Goal: Transaction & Acquisition: Obtain resource

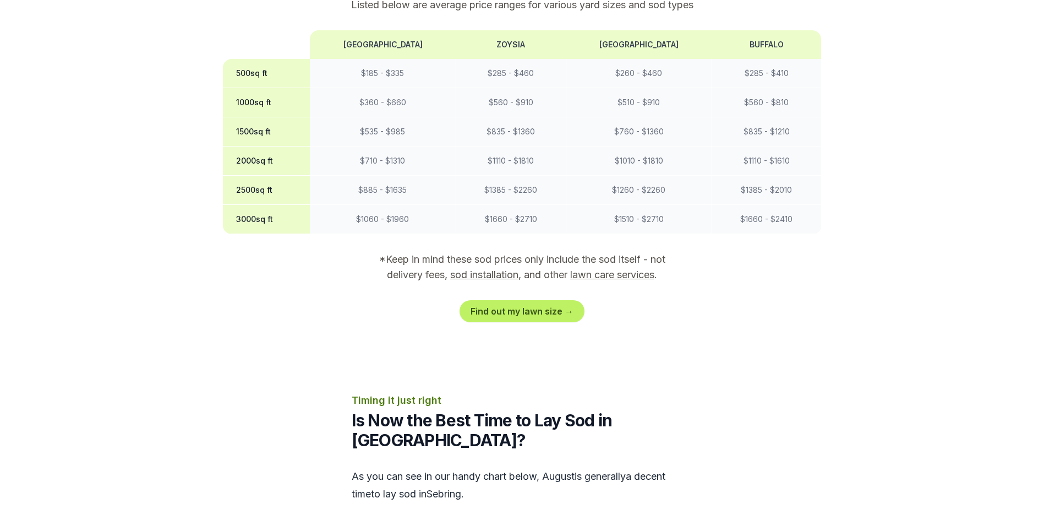
scroll to position [936, 0]
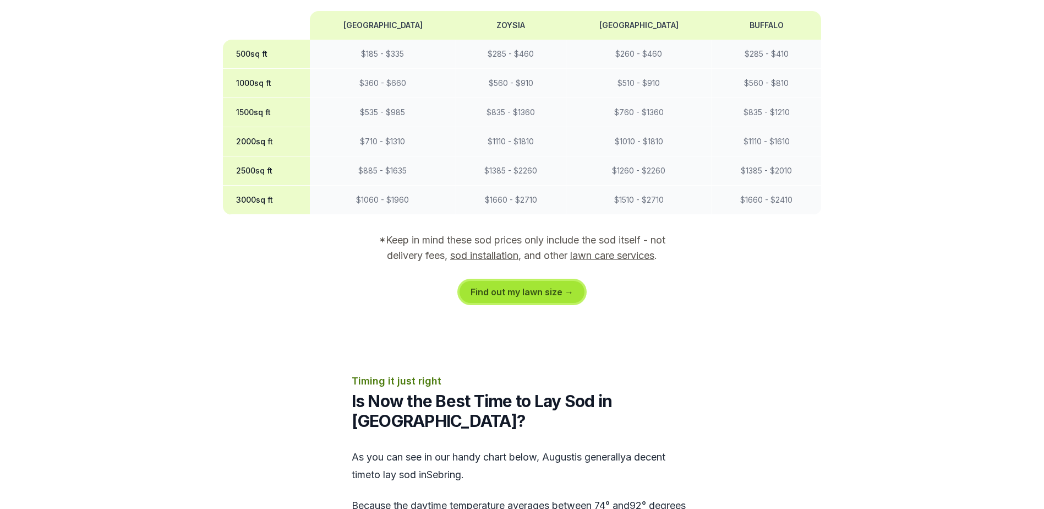
click at [520, 297] on link "Find out my lawn size →" at bounding box center [522, 292] width 125 height 22
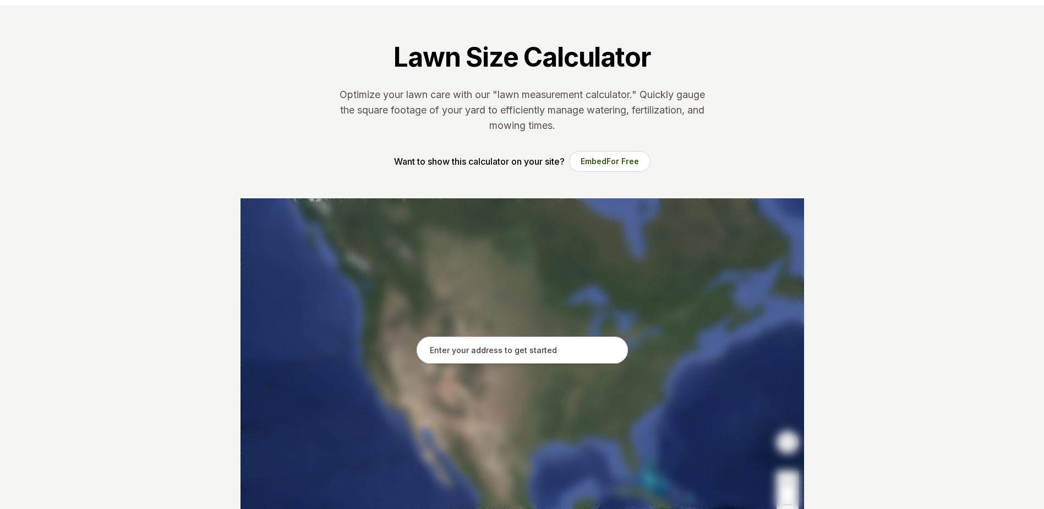
scroll to position [55, 0]
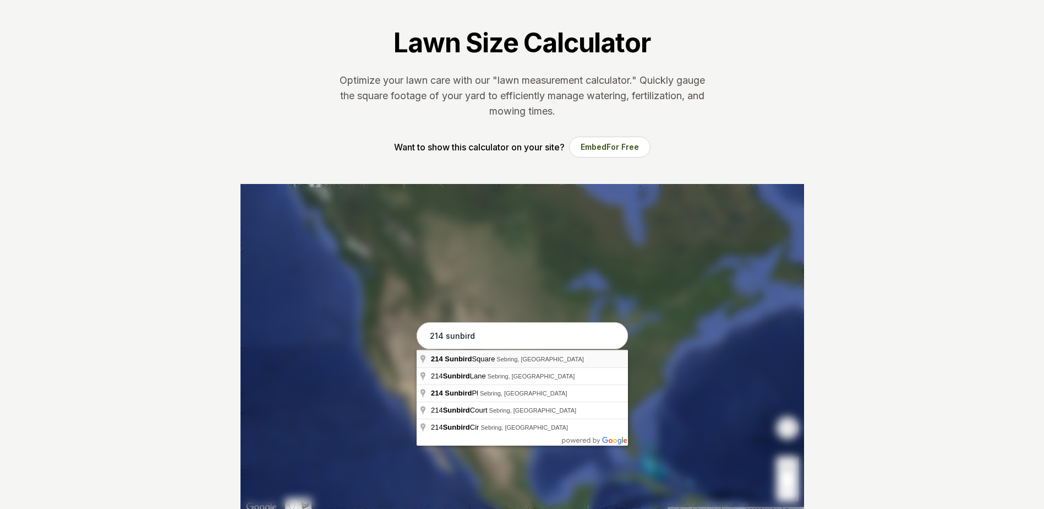
type input "[STREET_ADDRESS]"
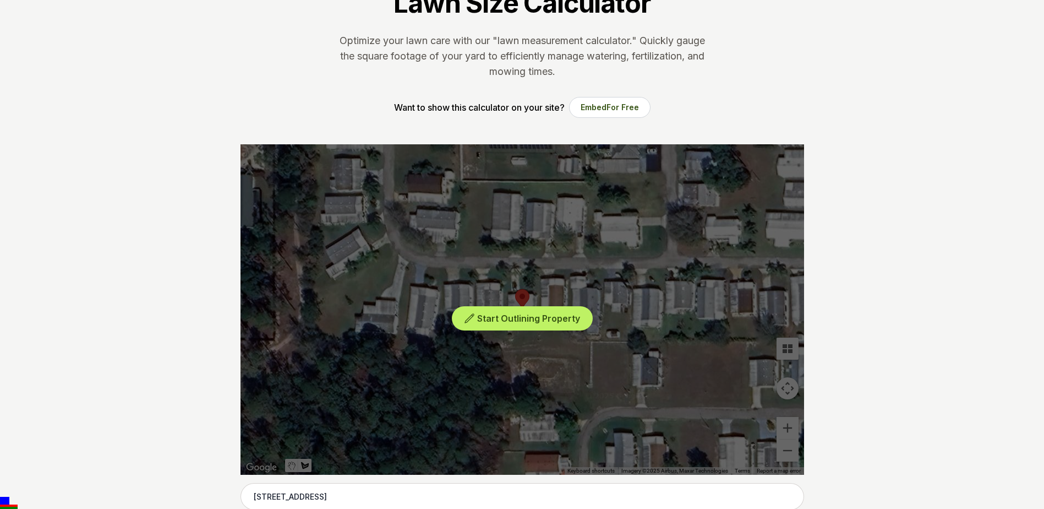
scroll to position [110, 0]
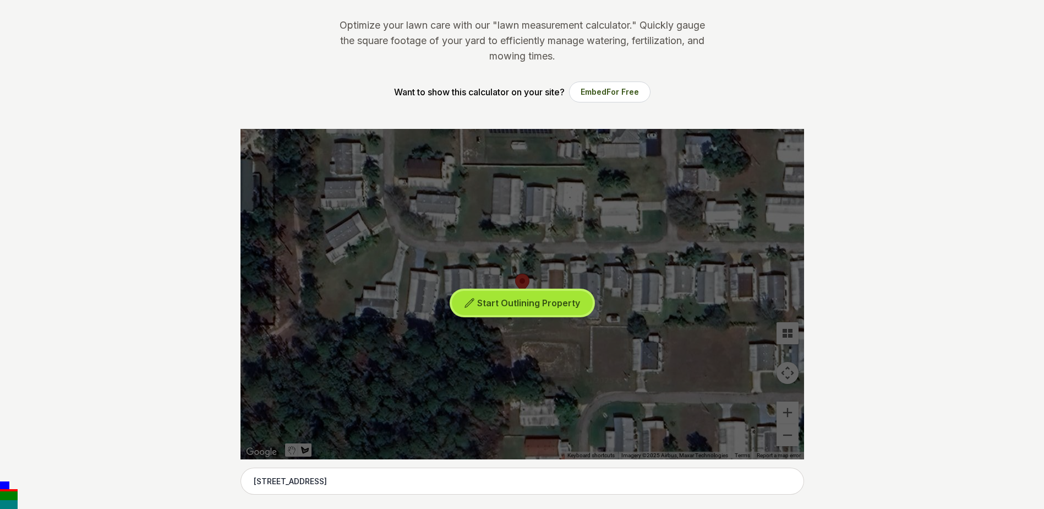
click at [508, 303] on span "Start Outlining Property" at bounding box center [528, 302] width 103 height 11
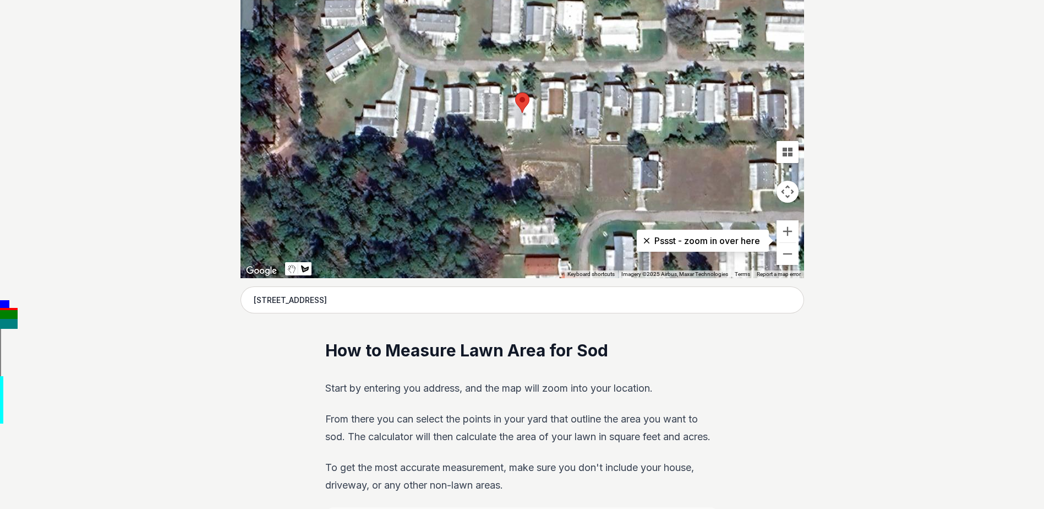
scroll to position [275, 0]
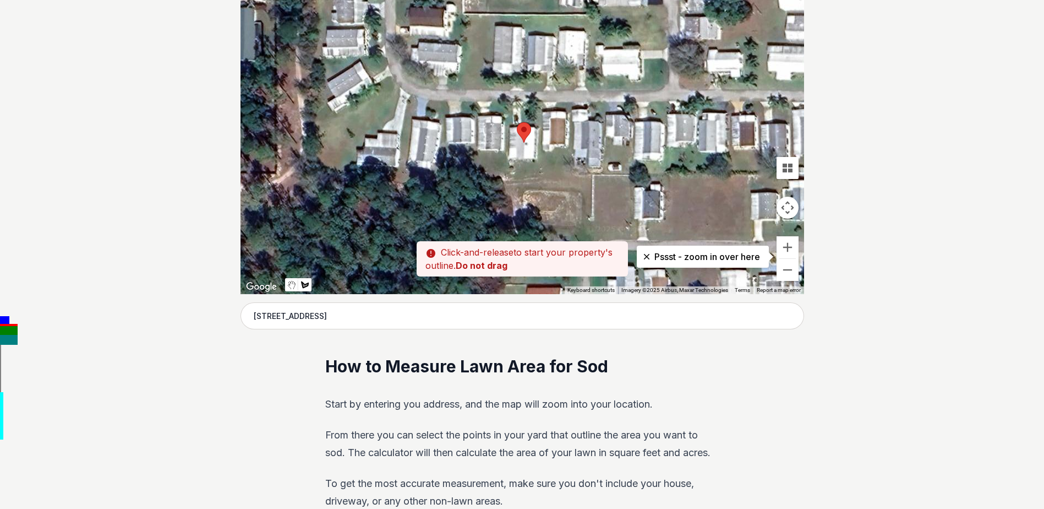
drag, startPoint x: 499, startPoint y: 138, endPoint x: 501, endPoint y: 152, distance: 15.0
click at [501, 152] on div at bounding box center [523, 129] width 564 height 330
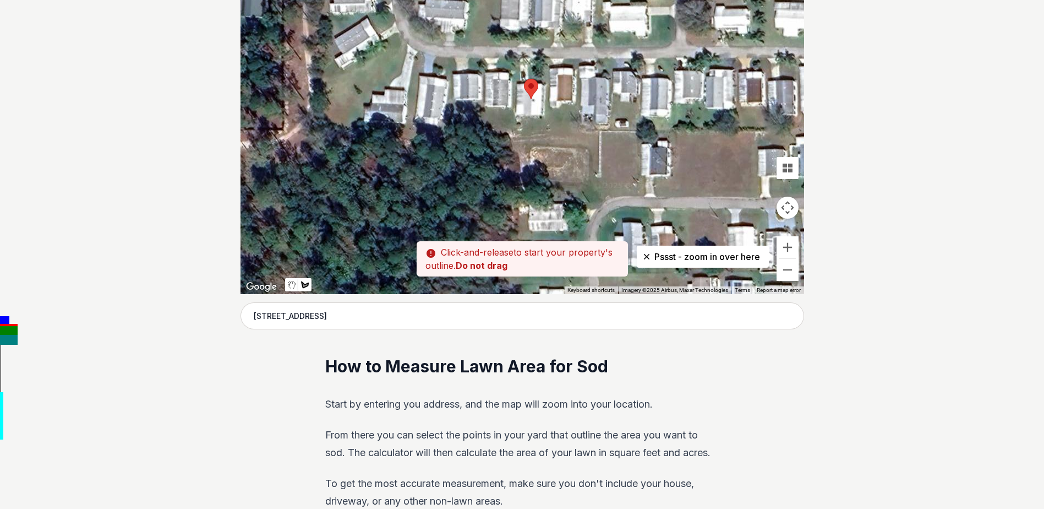
drag, startPoint x: 501, startPoint y: 153, endPoint x: 509, endPoint y: 110, distance: 44.3
click at [509, 110] on div at bounding box center [523, 129] width 564 height 330
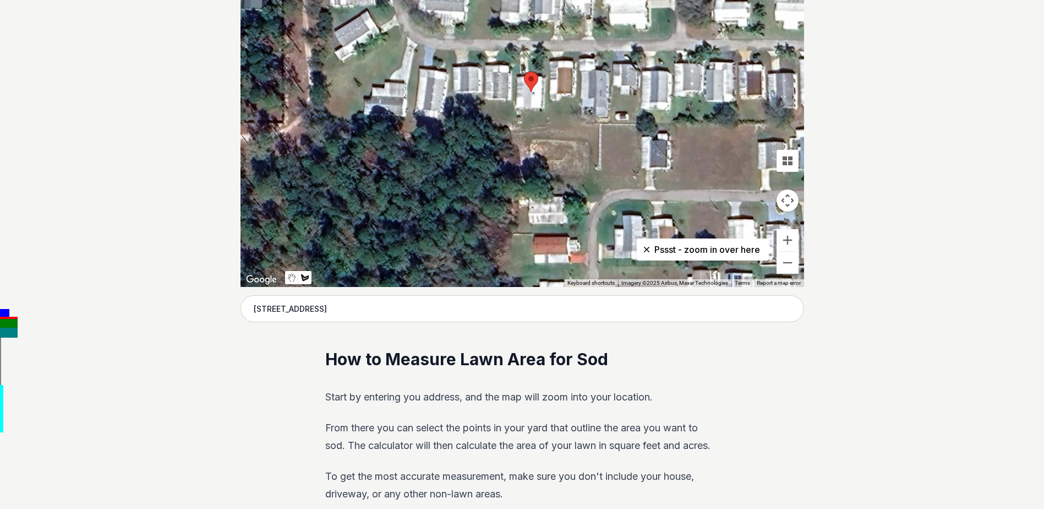
scroll to position [330, 0]
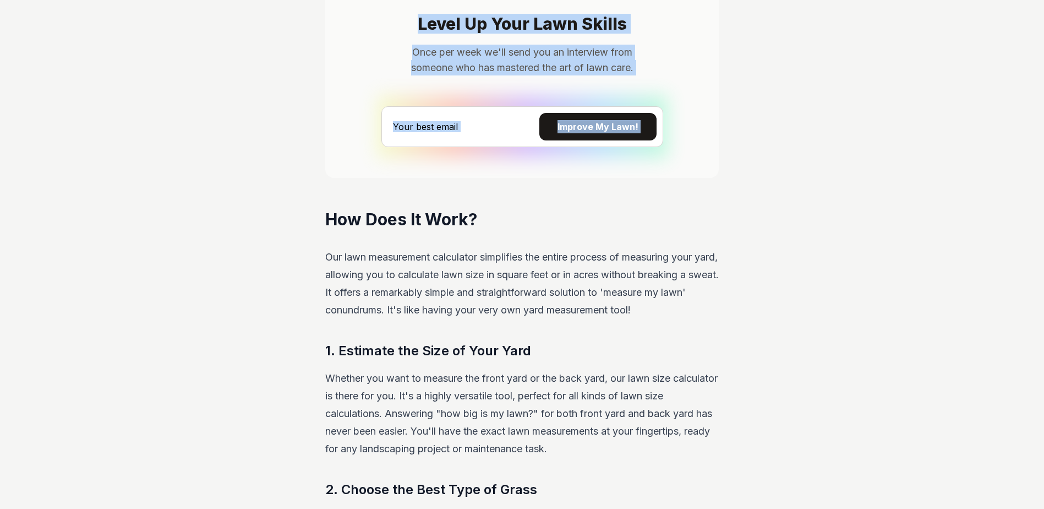
scroll to position [809, 0]
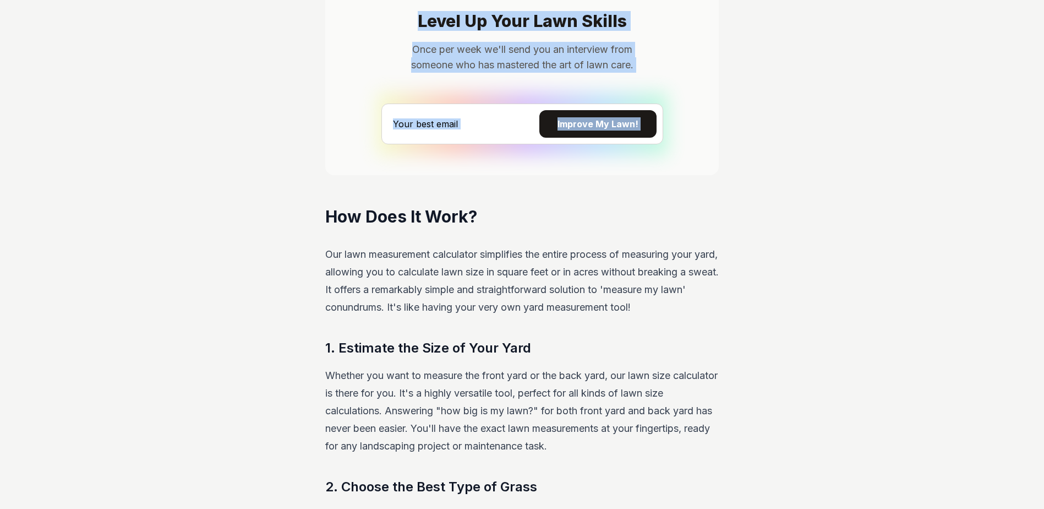
click at [430, 156] on section "Level Up Your Lawn Skills Once per week we'll send you an interview from someon…" at bounding box center [522, 82] width 394 height 186
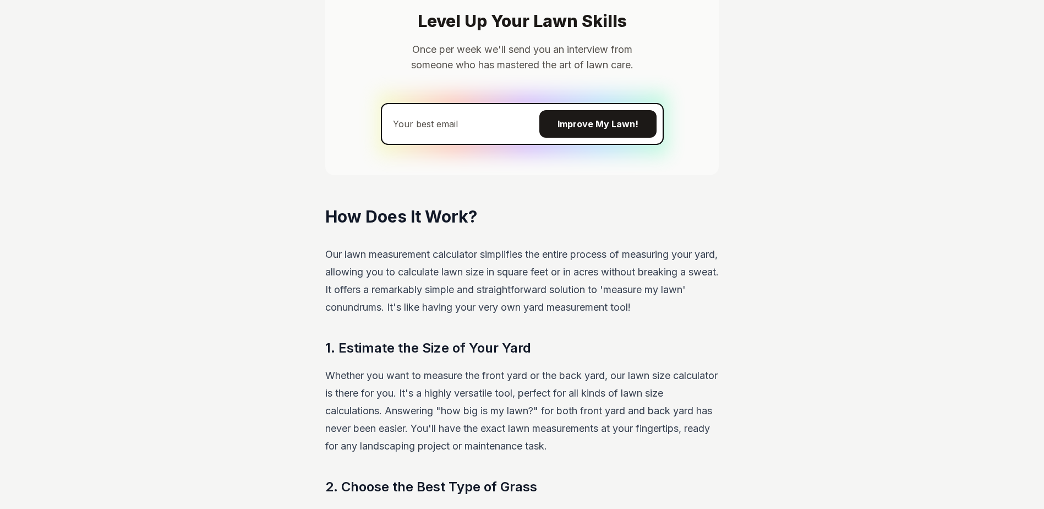
click at [422, 121] on input "email" at bounding box center [522, 123] width 282 height 41
type input "[PERSON_NAME][EMAIL_ADDRESS][PERSON_NAME][DOMAIN_NAME]"
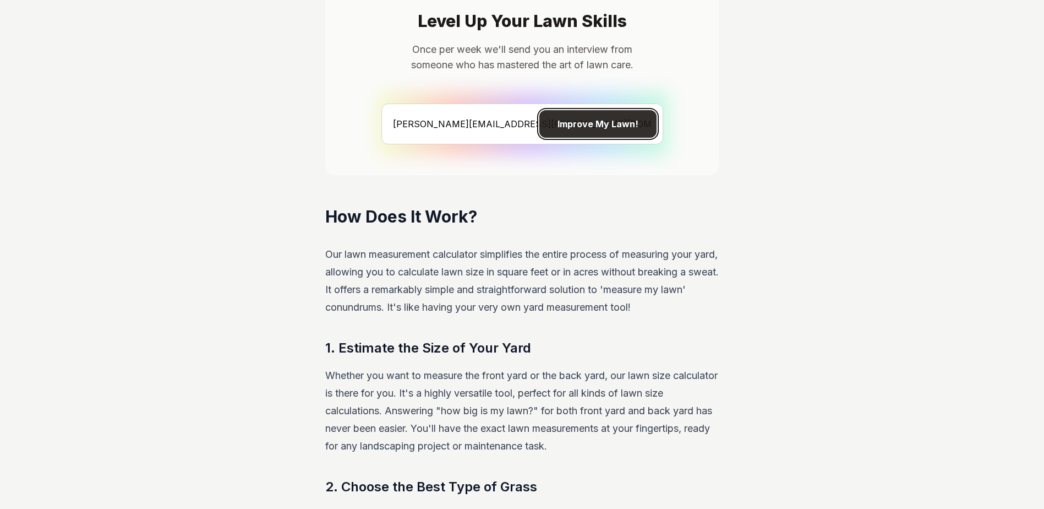
click at [577, 124] on button "Improve My Lawn!" at bounding box center [597, 124] width 117 height 28
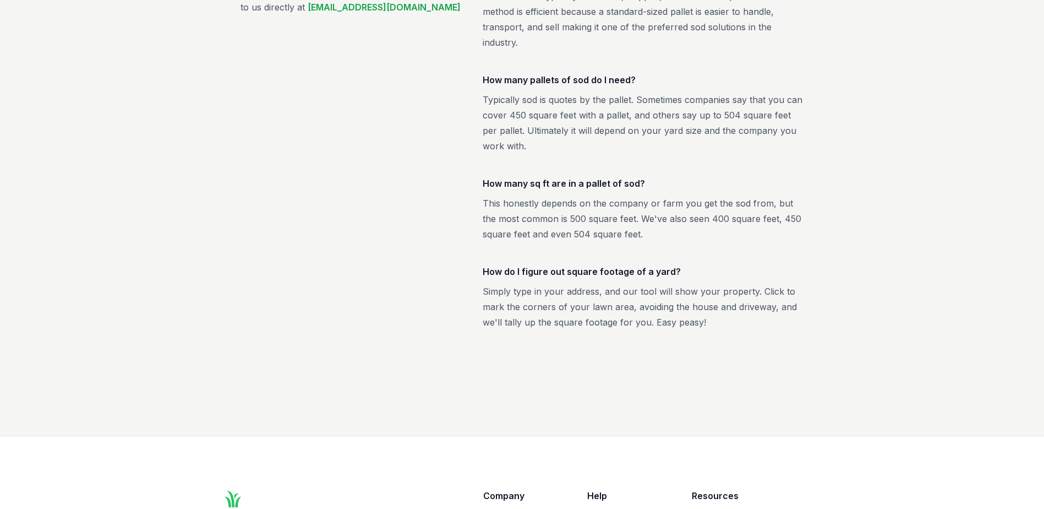
scroll to position [1832, 0]
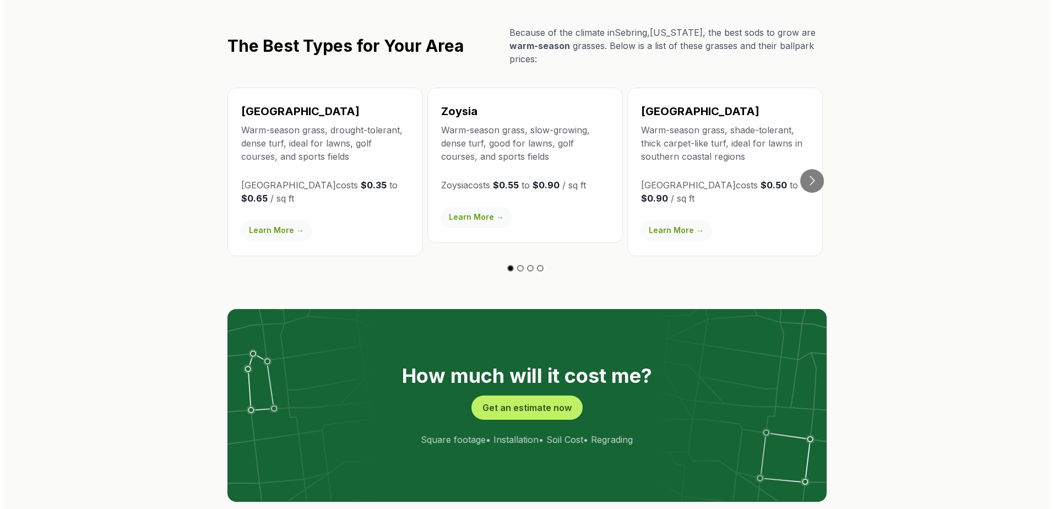
scroll to position [1927, 0]
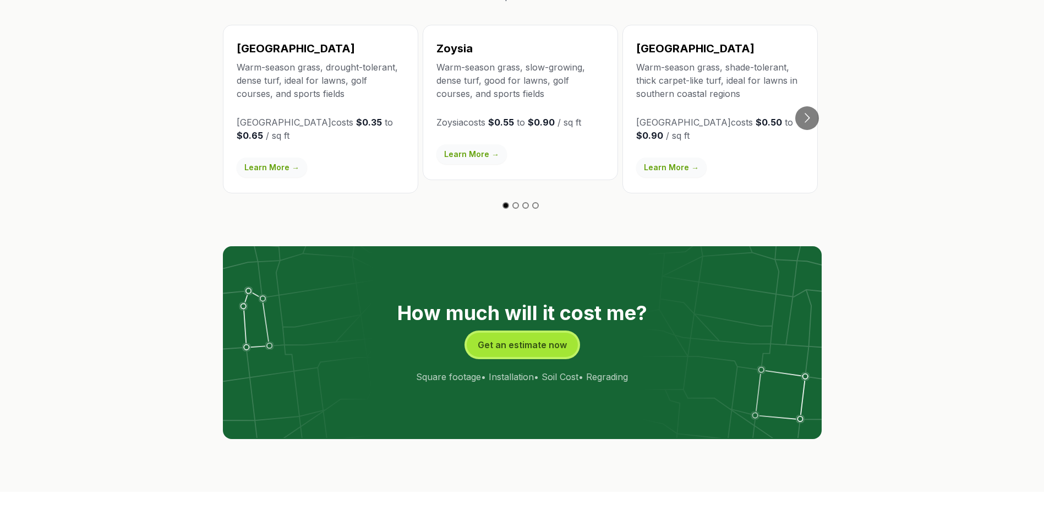
click at [540, 332] on button "Get an estimate now" at bounding box center [522, 344] width 111 height 24
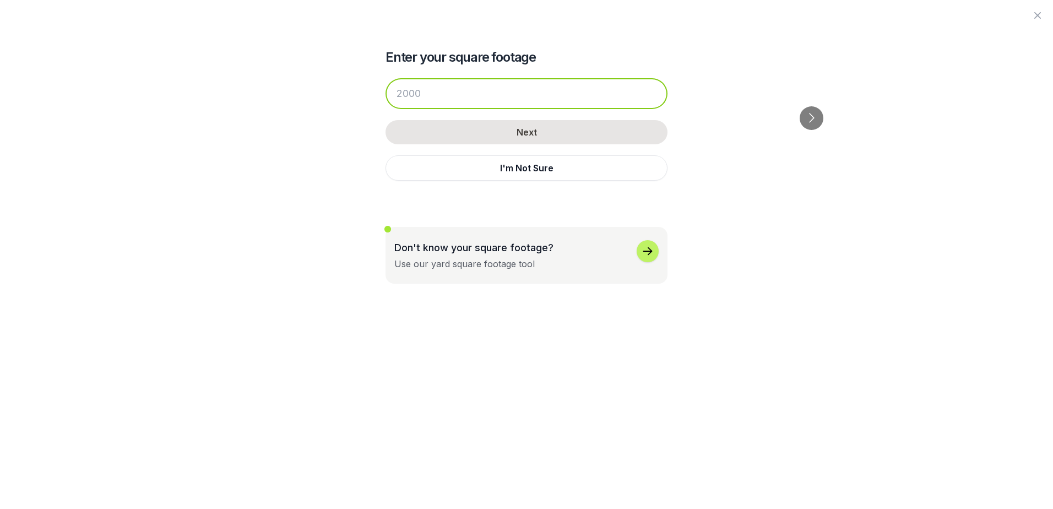
click at [435, 95] on input "number" at bounding box center [526, 93] width 282 height 31
click at [467, 92] on input "number" at bounding box center [526, 93] width 282 height 31
drag, startPoint x: 467, startPoint y: 92, endPoint x: 424, endPoint y: 90, distance: 43.5
click at [424, 90] on input "number" at bounding box center [526, 93] width 282 height 31
drag, startPoint x: 424, startPoint y: 90, endPoint x: 411, endPoint y: 92, distance: 13.4
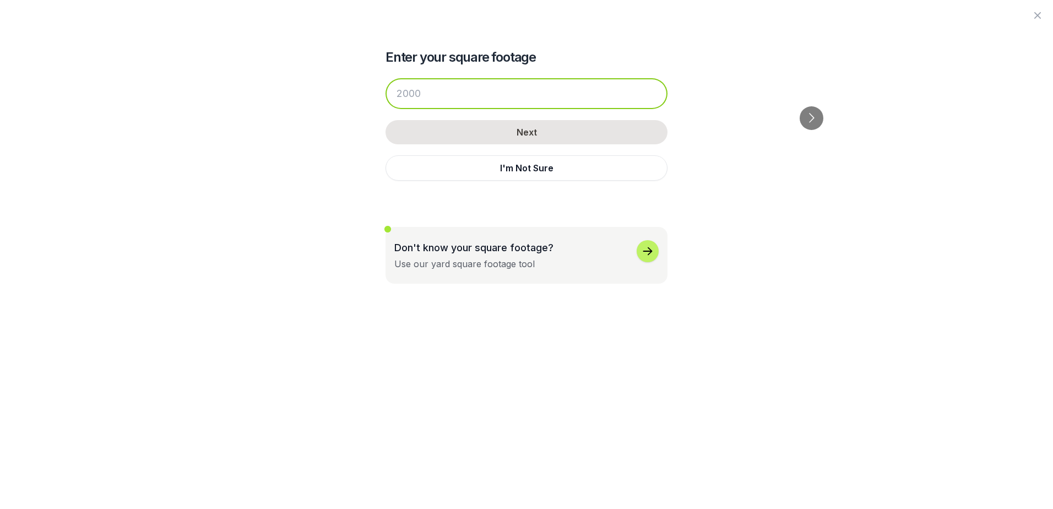
click at [411, 92] on input "number" at bounding box center [526, 93] width 282 height 31
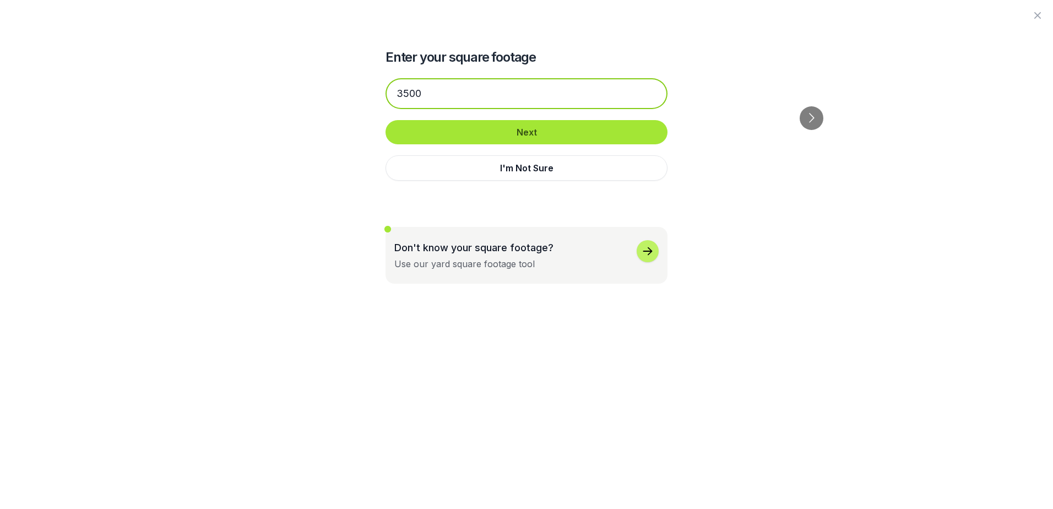
type input "3500"
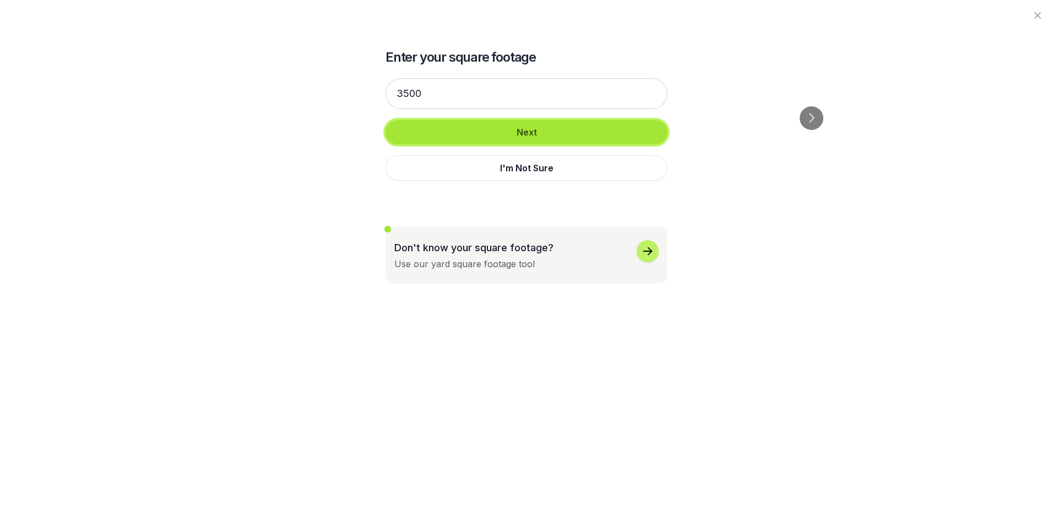
click at [549, 122] on button "Next" at bounding box center [526, 132] width 282 height 24
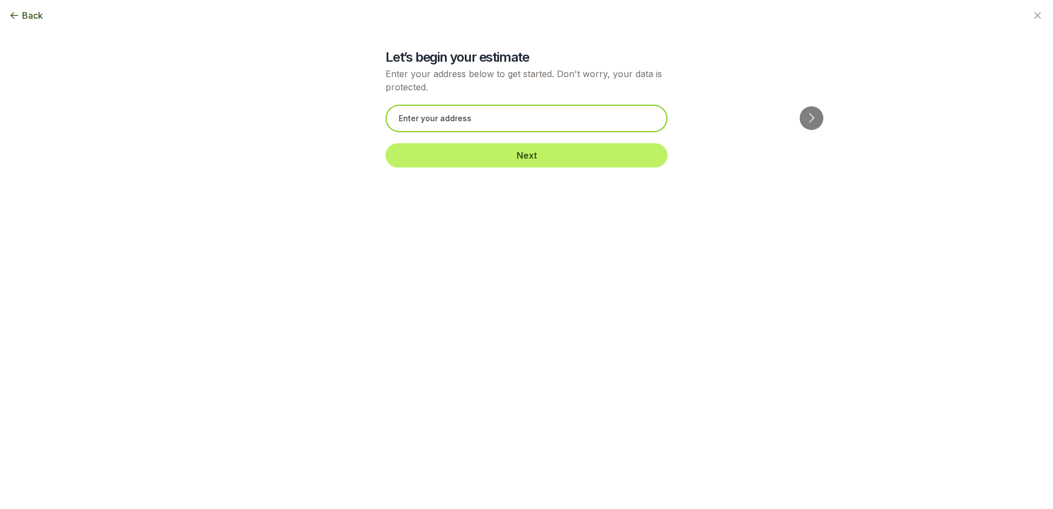
click at [420, 119] on input "text" at bounding box center [526, 119] width 282 height 28
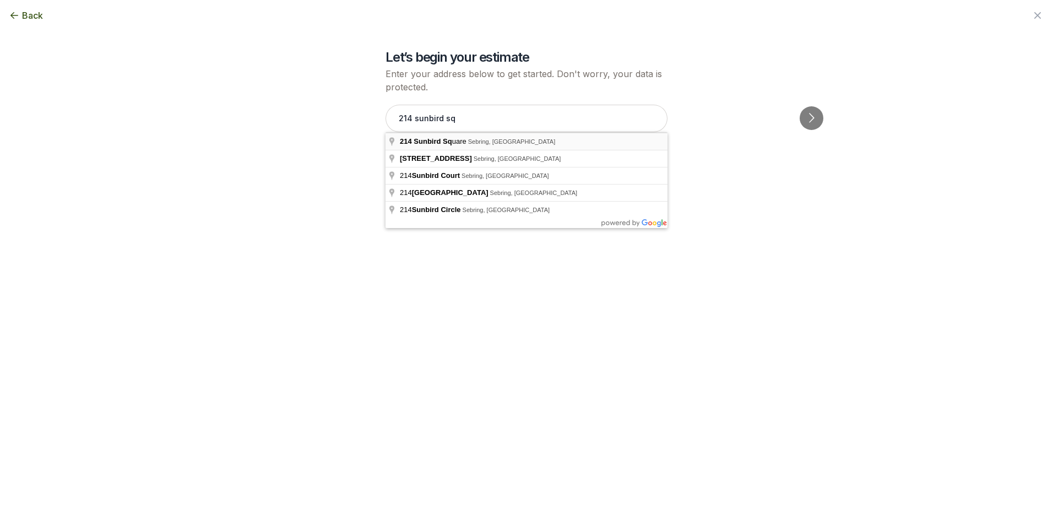
type input "[STREET_ADDRESS]"
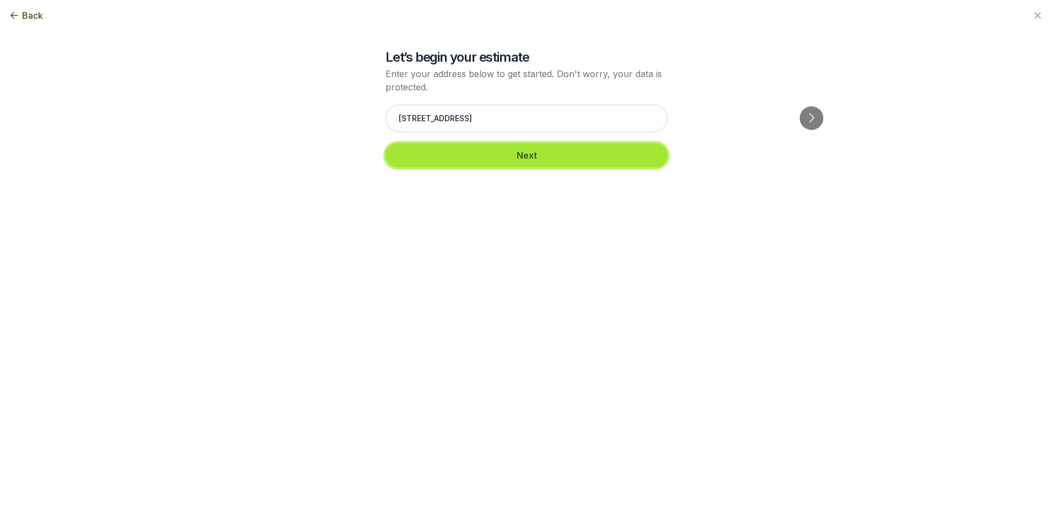
click at [525, 162] on button "Next" at bounding box center [526, 155] width 282 height 24
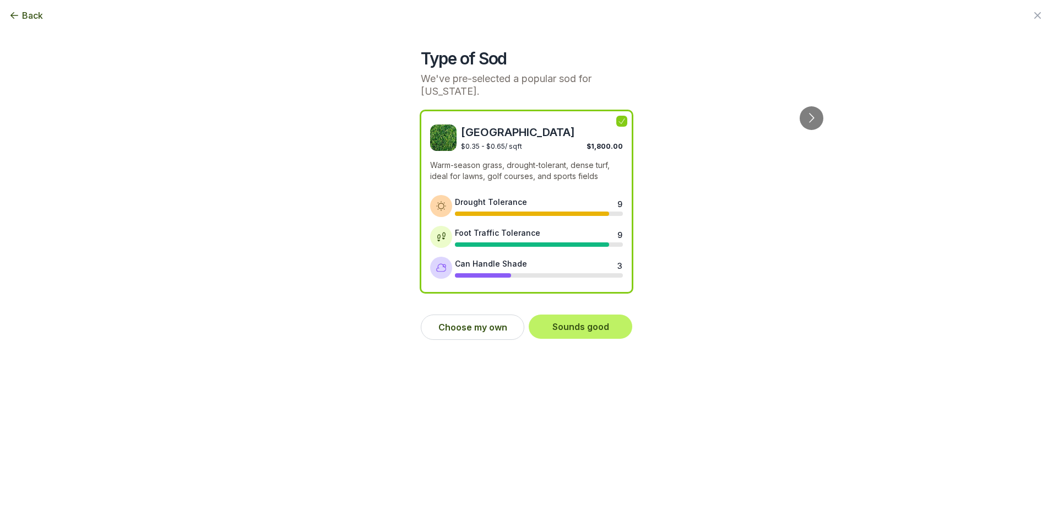
click at [479, 139] on span "[GEOGRAPHIC_DATA]" at bounding box center [542, 131] width 162 height 15
click at [488, 328] on button "Choose my own" at bounding box center [472, 326] width 103 height 25
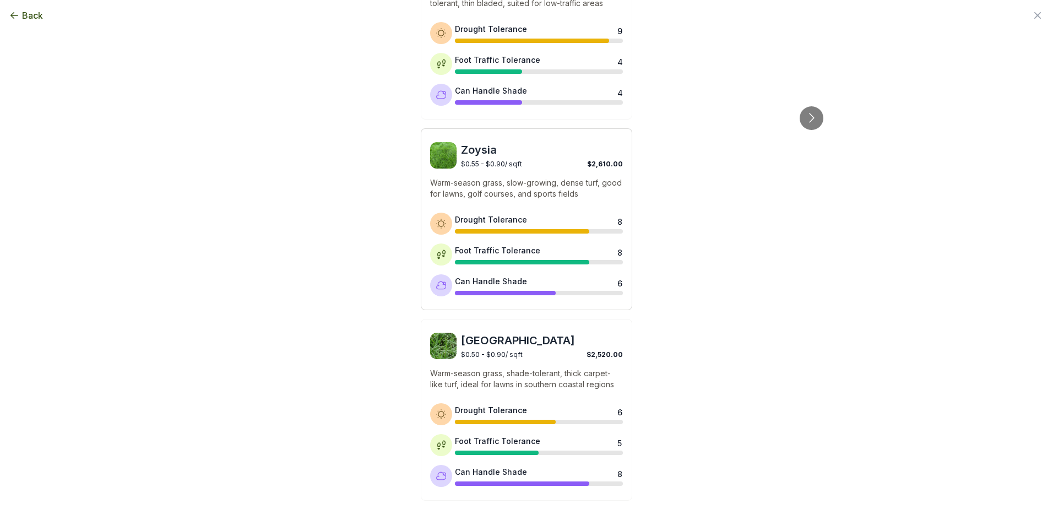
scroll to position [385, 0]
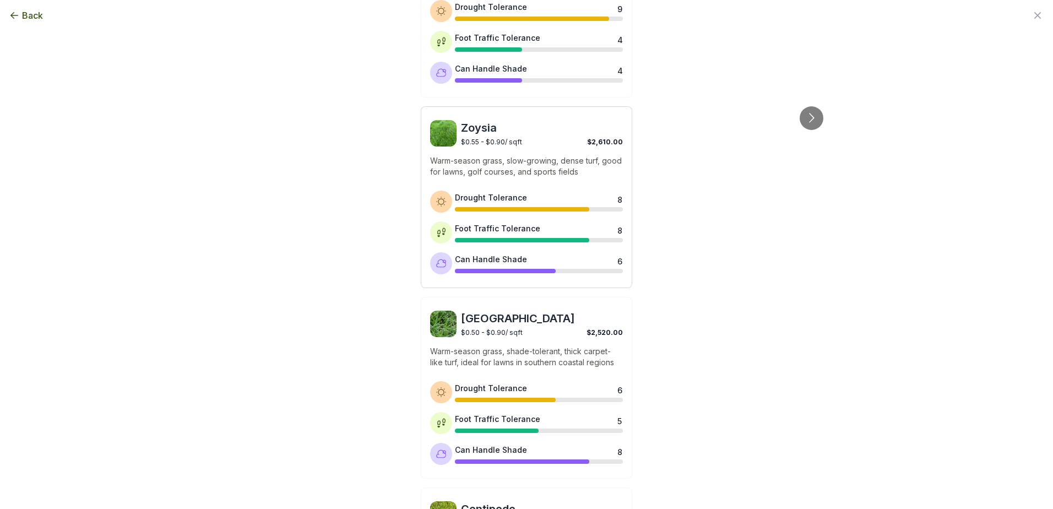
click at [461, 131] on span "Zoysia" at bounding box center [542, 127] width 162 height 15
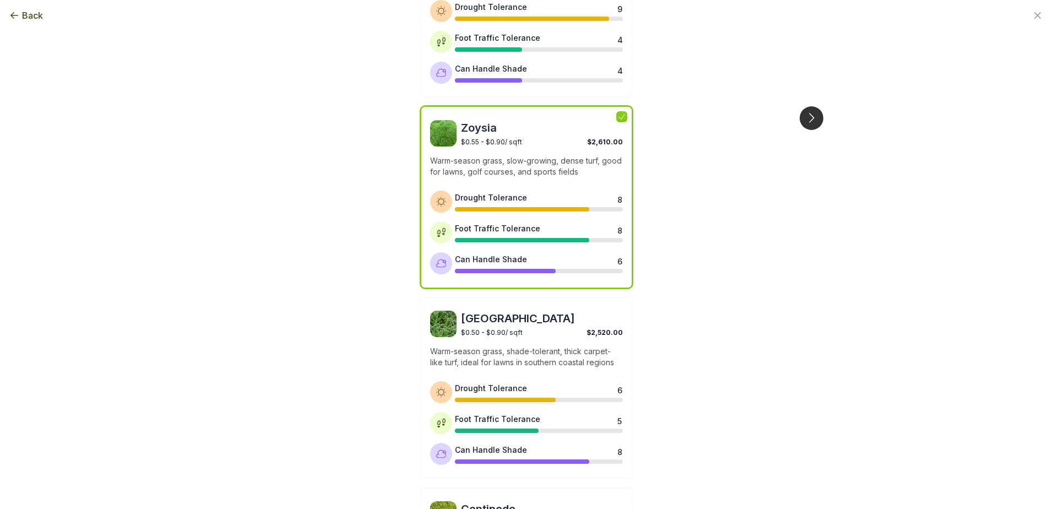
click at [810, 106] on button "Go to next slide" at bounding box center [811, 118] width 24 height 24
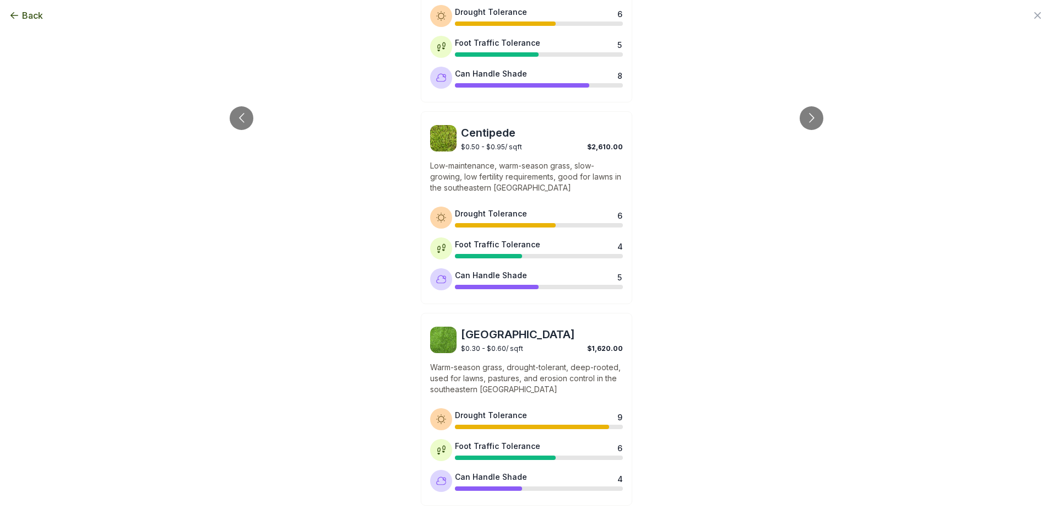
scroll to position [813, 0]
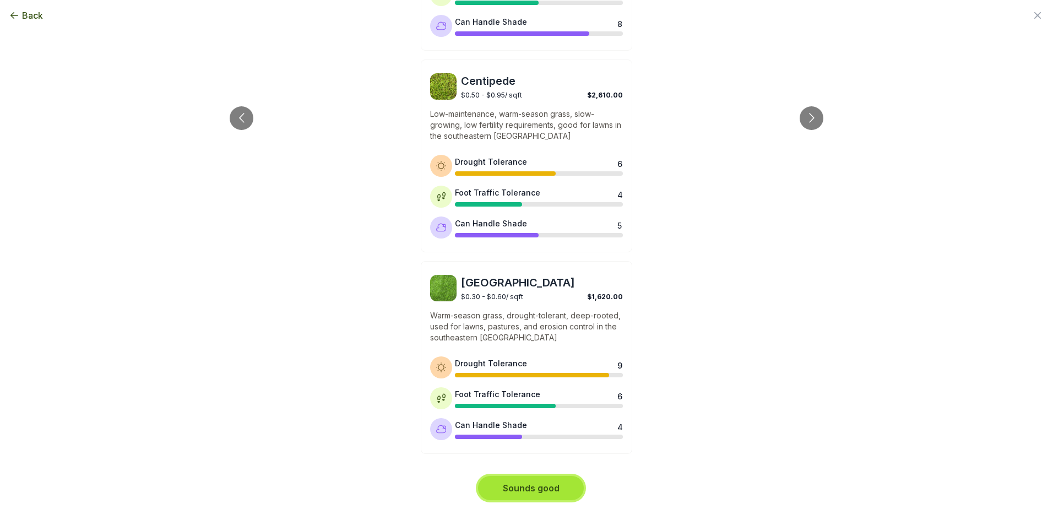
click at [545, 484] on button "Sounds good" at bounding box center [531, 488] width 106 height 24
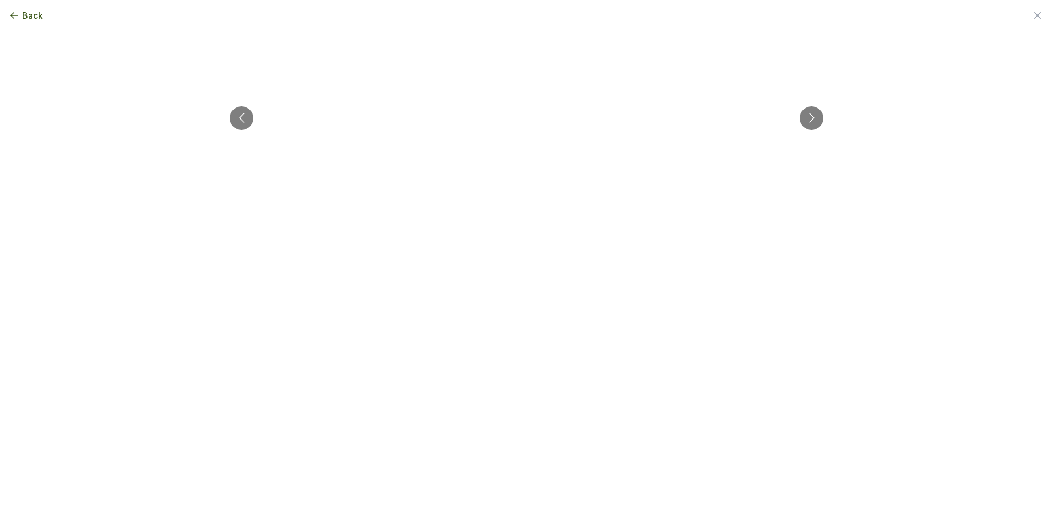
scroll to position [0, 0]
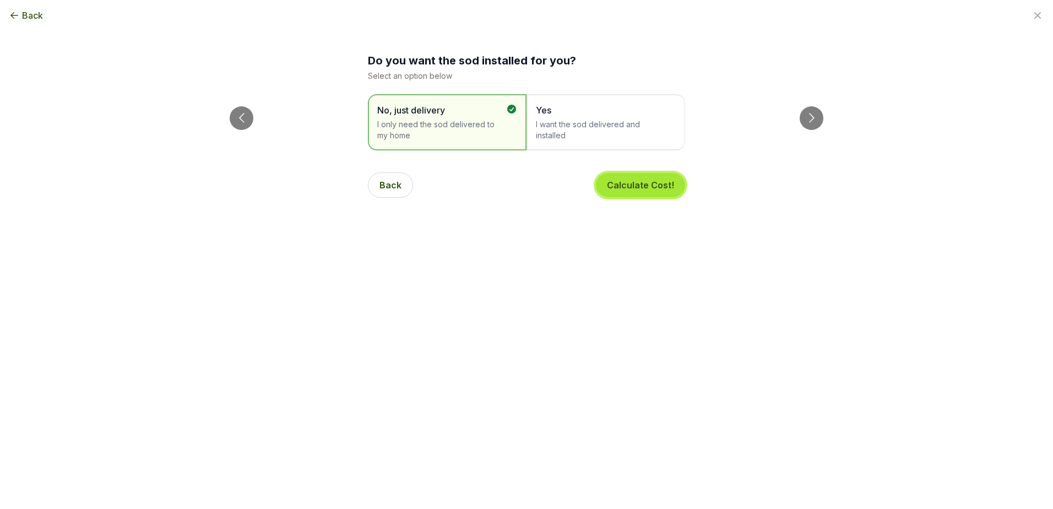
click at [639, 179] on button "Calculate Cost!" at bounding box center [640, 185] width 89 height 24
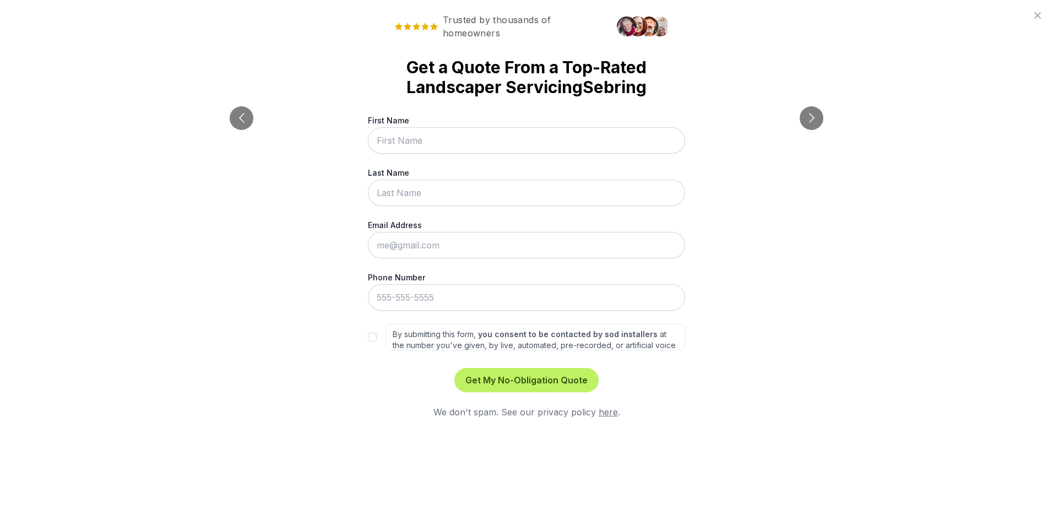
click at [423, 140] on input "First Name" at bounding box center [526, 140] width 317 height 26
type input "Keith"
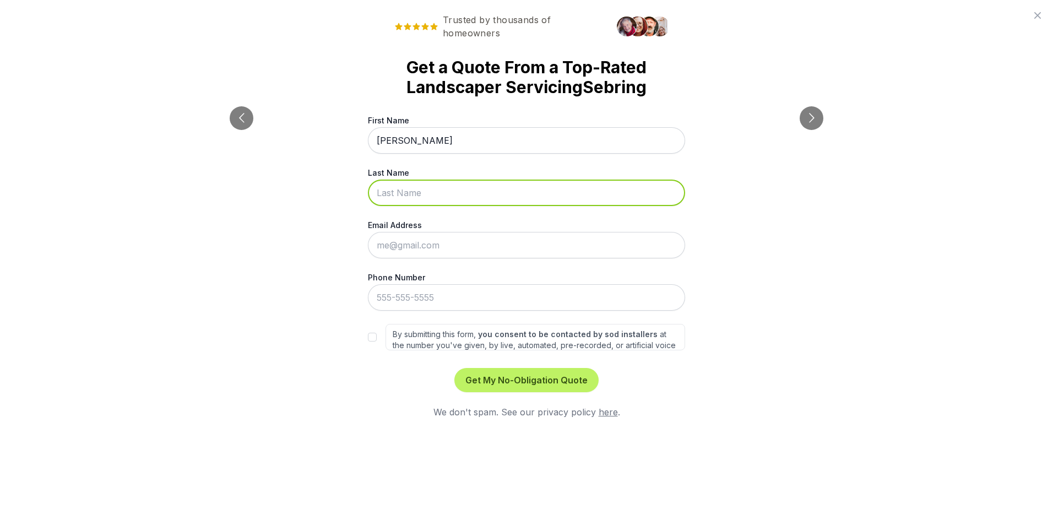
click at [396, 191] on input "Last Name" at bounding box center [526, 192] width 317 height 26
type input "Osberg"
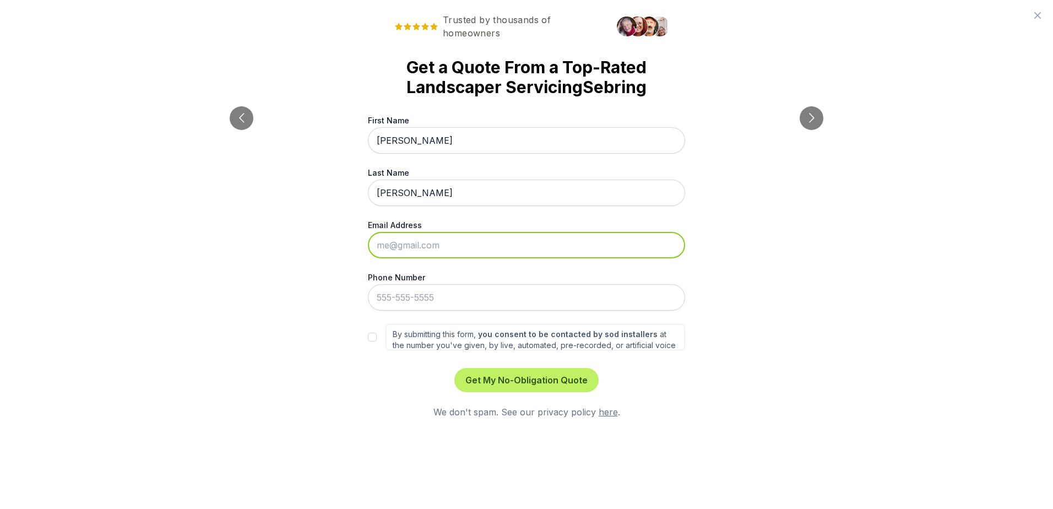
click at [393, 248] on input "Email Address" at bounding box center [526, 245] width 317 height 26
type input "[PERSON_NAME][EMAIL_ADDRESS][PERSON_NAME][DOMAIN_NAME]"
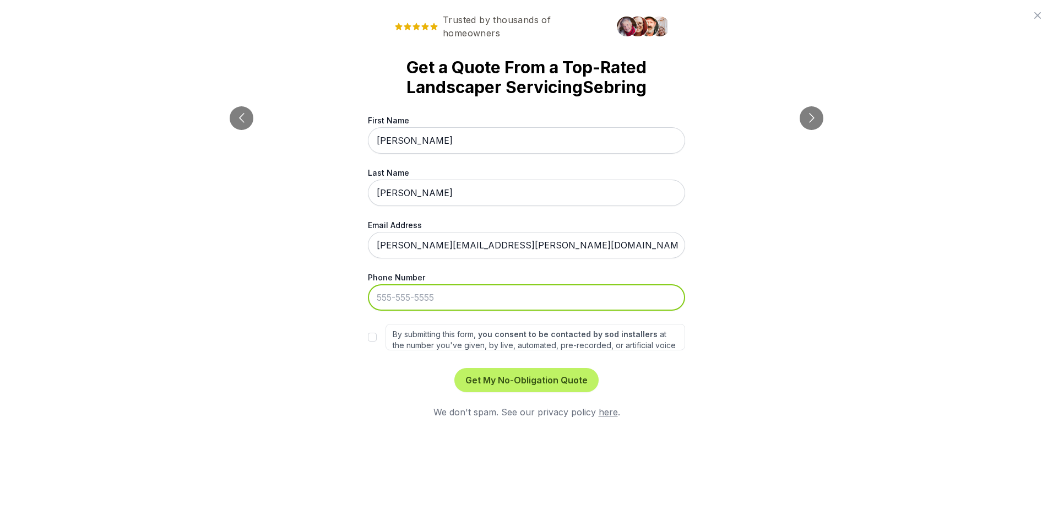
click at [400, 297] on input "Phone Number" at bounding box center [526, 297] width 317 height 26
type input "208-447-9780"
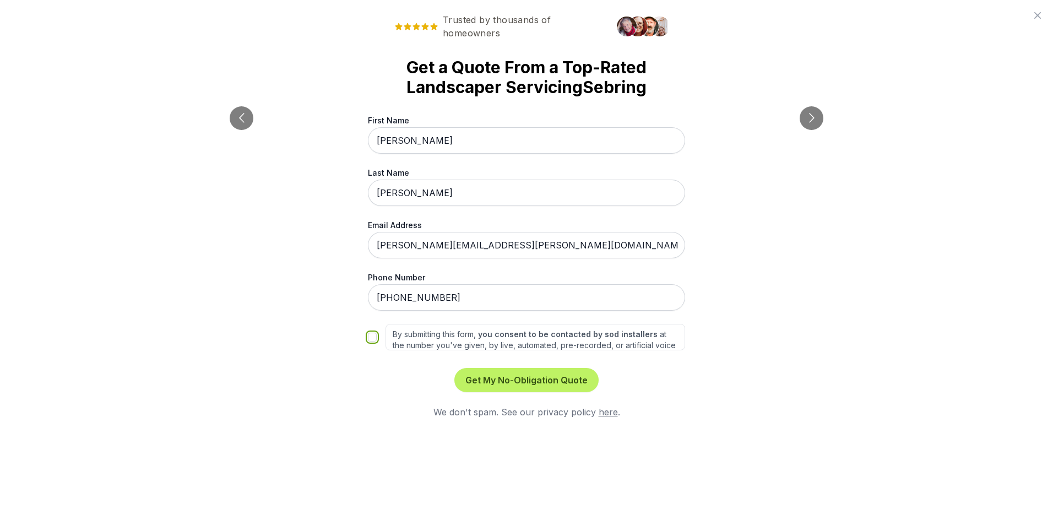
click at [369, 337] on input "By submitting this form, you consent to be contacted by sod installers at the n…" at bounding box center [372, 336] width 9 height 9
checkbox input "true"
click at [520, 384] on button "Get My No-Obligation Quote" at bounding box center [526, 380] width 144 height 24
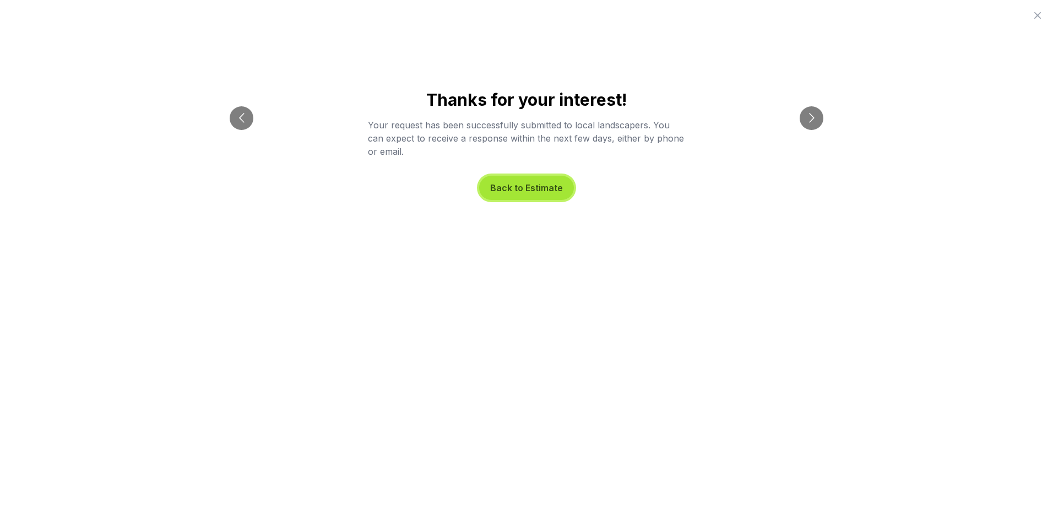
click at [522, 189] on button "Back to Estimate" at bounding box center [526, 188] width 95 height 24
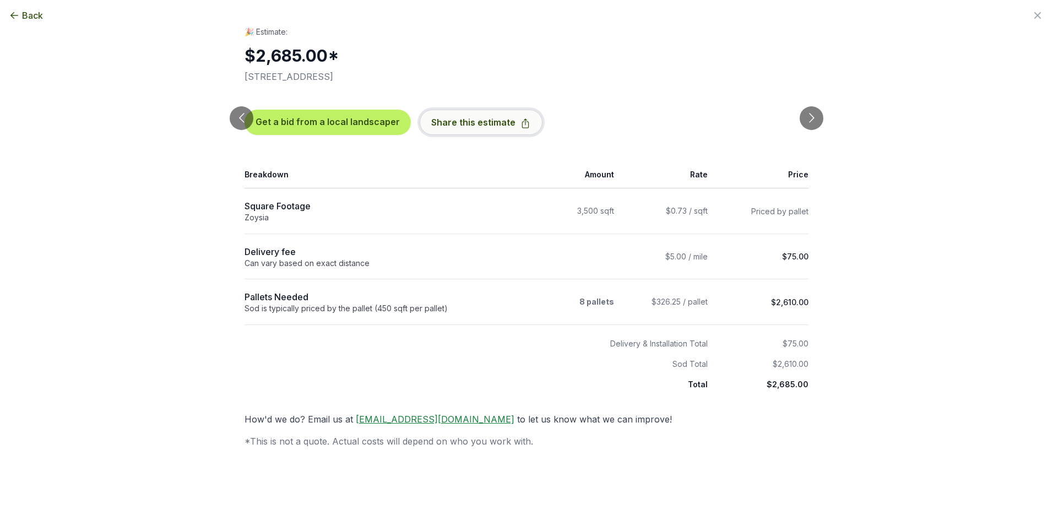
click at [448, 119] on button "Share this estimate" at bounding box center [480, 122] width 123 height 25
click at [239, 106] on button "Go to previous slide" at bounding box center [242, 118] width 24 height 24
click at [271, 32] on h1 "🎉 Estimate:" at bounding box center [526, 33] width 564 height 15
click at [35, 15] on span "Back" at bounding box center [32, 15] width 21 height 13
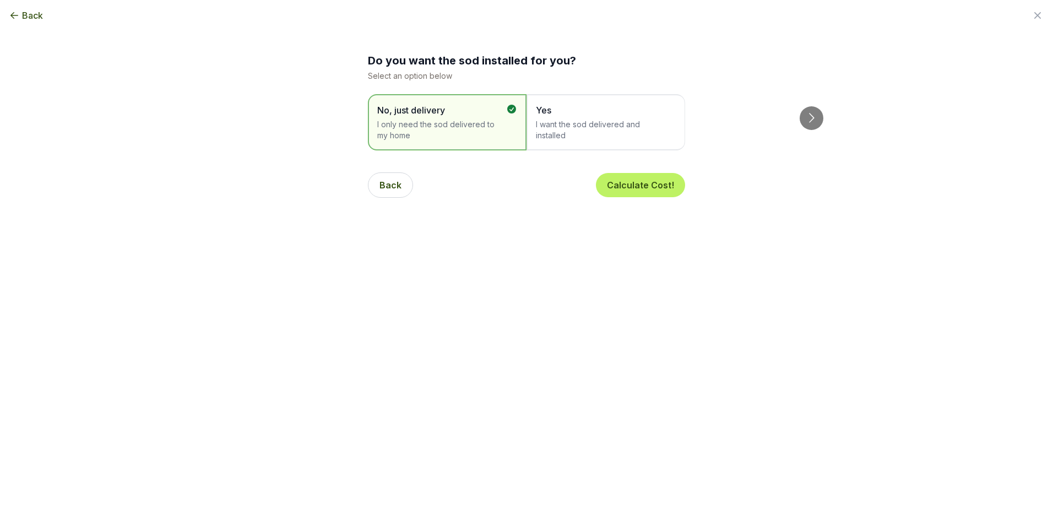
click at [35, 15] on span "Back" at bounding box center [32, 15] width 21 height 13
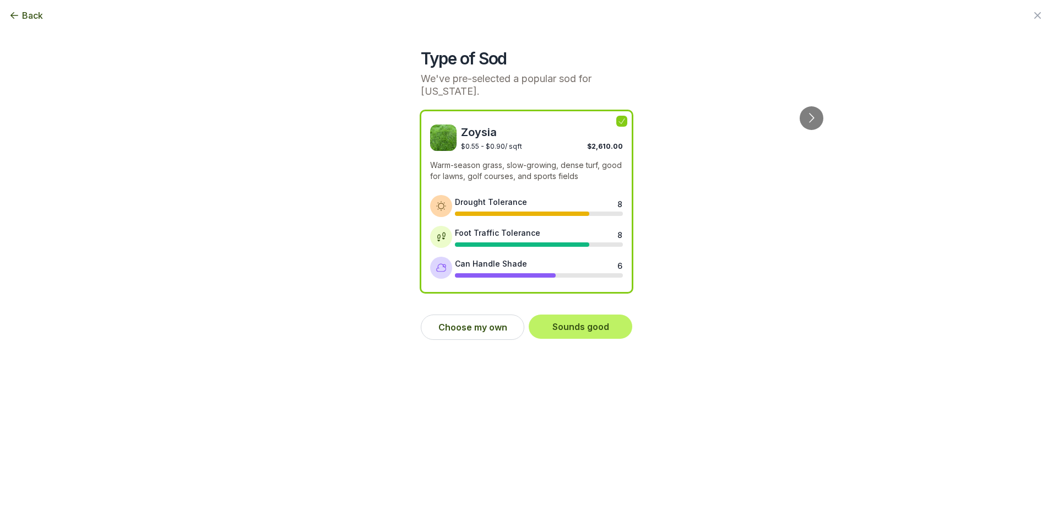
click at [35, 15] on span "Back" at bounding box center [32, 15] width 21 height 13
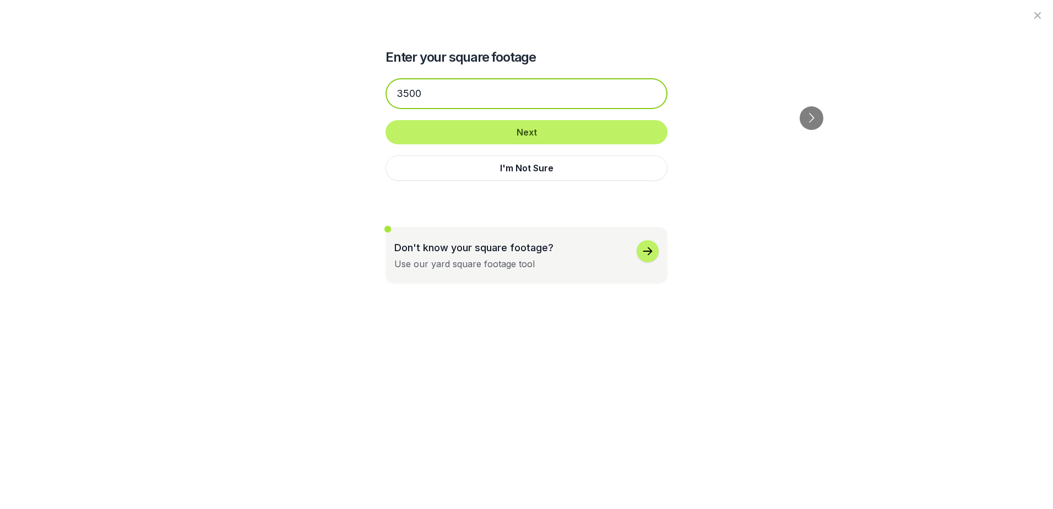
drag, startPoint x: 434, startPoint y: 97, endPoint x: 365, endPoint y: 100, distance: 68.9
click at [365, 100] on div "Enter your square footage 3500 Next I'm Not Sure Don't know your square footage…" at bounding box center [526, 142] width 599 height 284
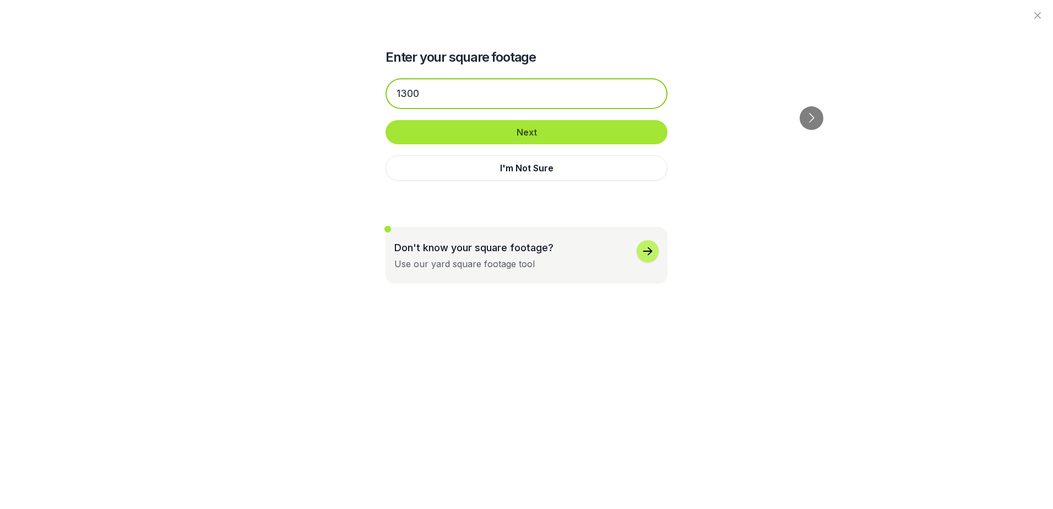
type input "1300"
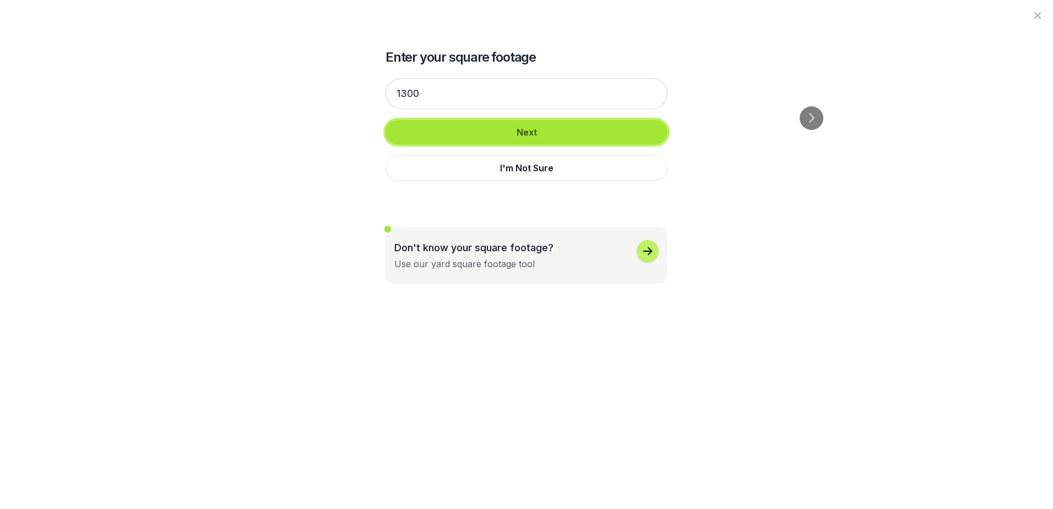
click at [508, 138] on button "Next" at bounding box center [526, 132] width 282 height 24
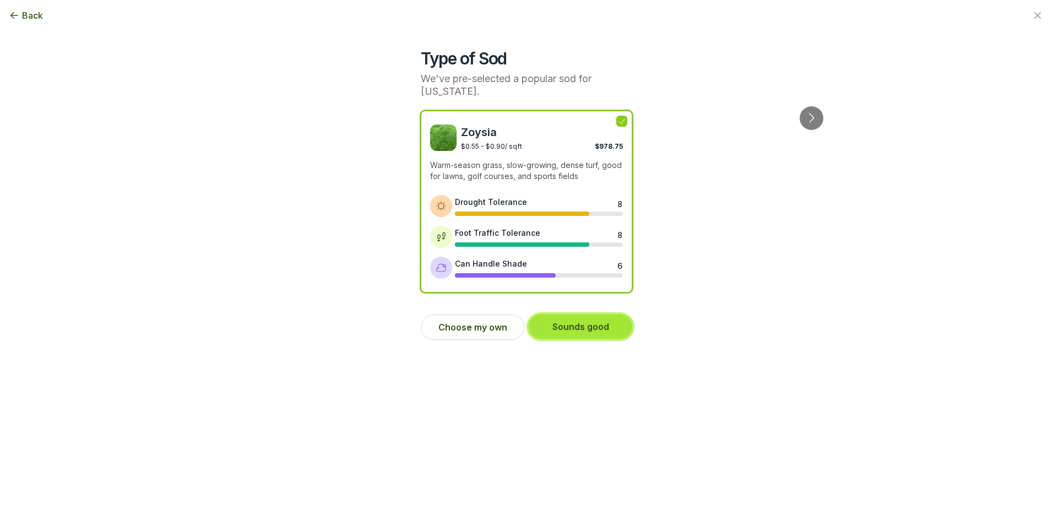
click at [549, 326] on button "Sounds good" at bounding box center [579, 326] width 103 height 24
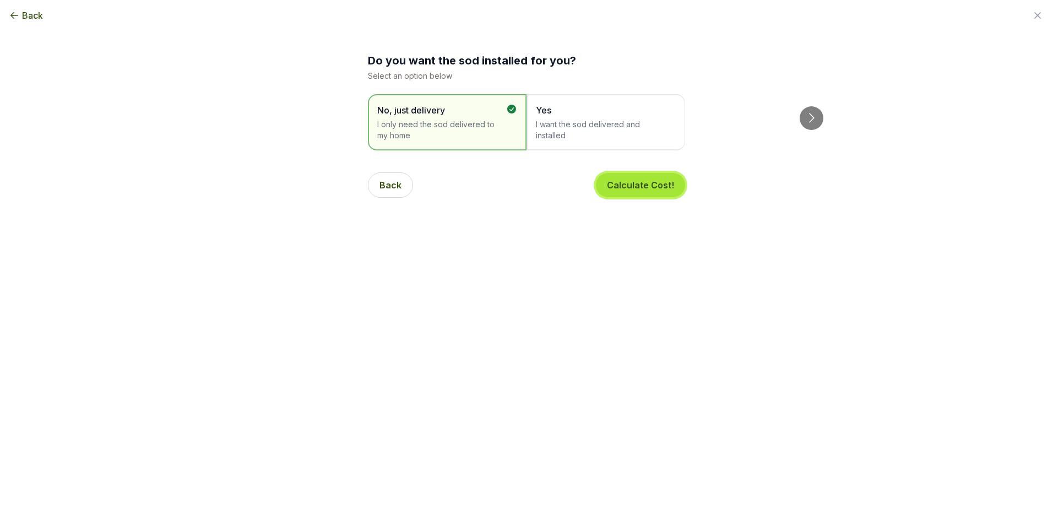
click at [652, 190] on button "Calculate Cost!" at bounding box center [640, 185] width 89 height 24
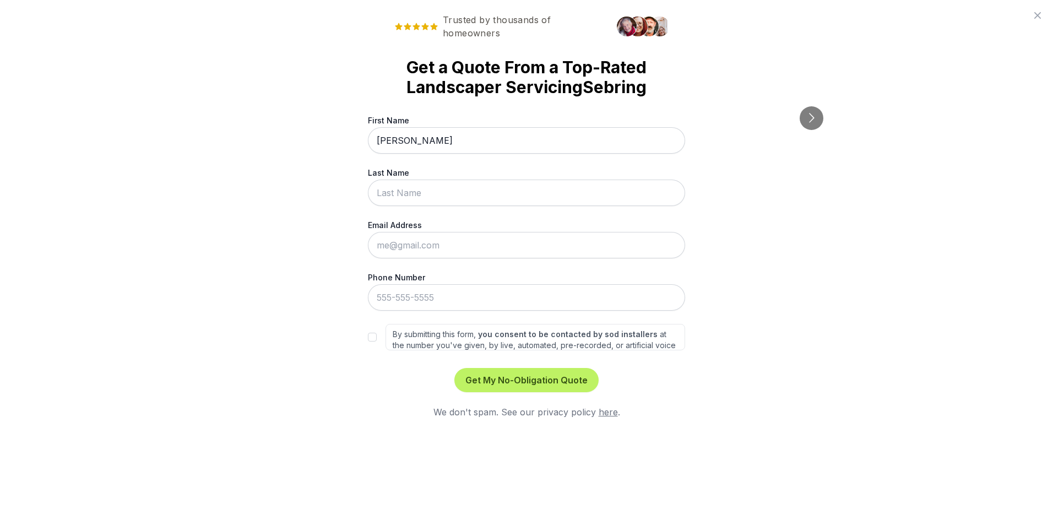
type input "Keith"
click at [386, 185] on input "Last Name" at bounding box center [526, 192] width 317 height 26
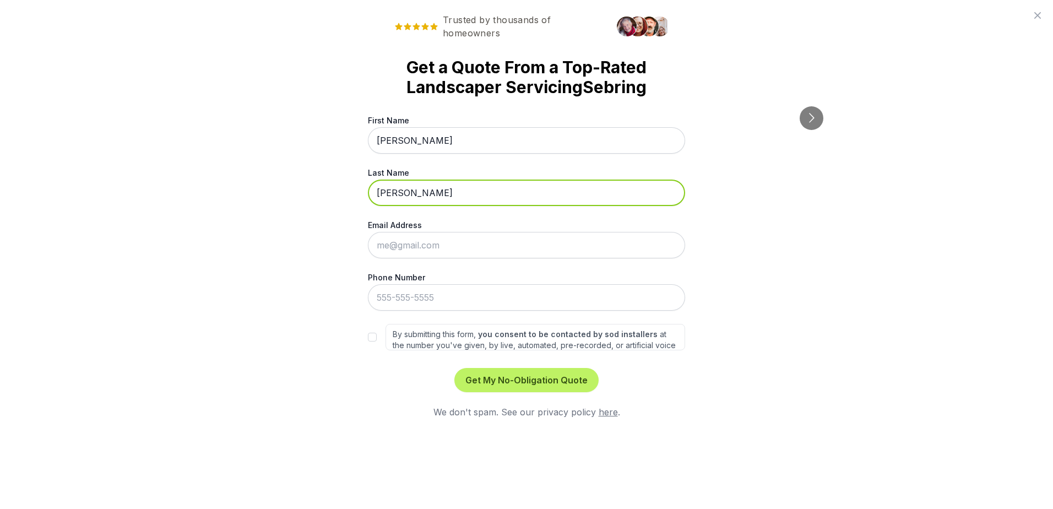
type input "Osberg"
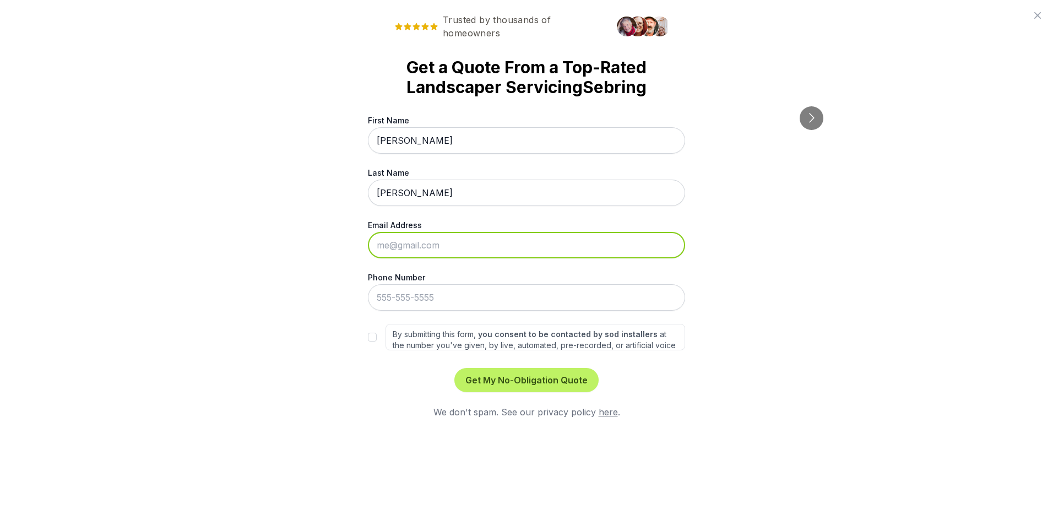
click at [391, 244] on input "Email Address" at bounding box center [526, 245] width 317 height 26
type input "[PERSON_NAME][EMAIL_ADDRESS][PERSON_NAME][DOMAIN_NAME]"
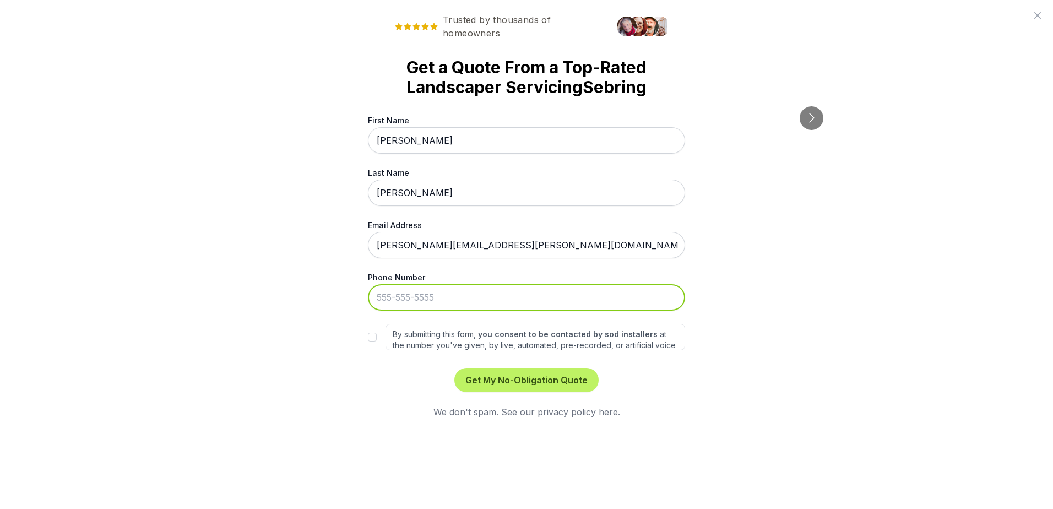
click at [404, 292] on input "Phone Number" at bounding box center [526, 297] width 317 height 26
type input "208-447-9780"
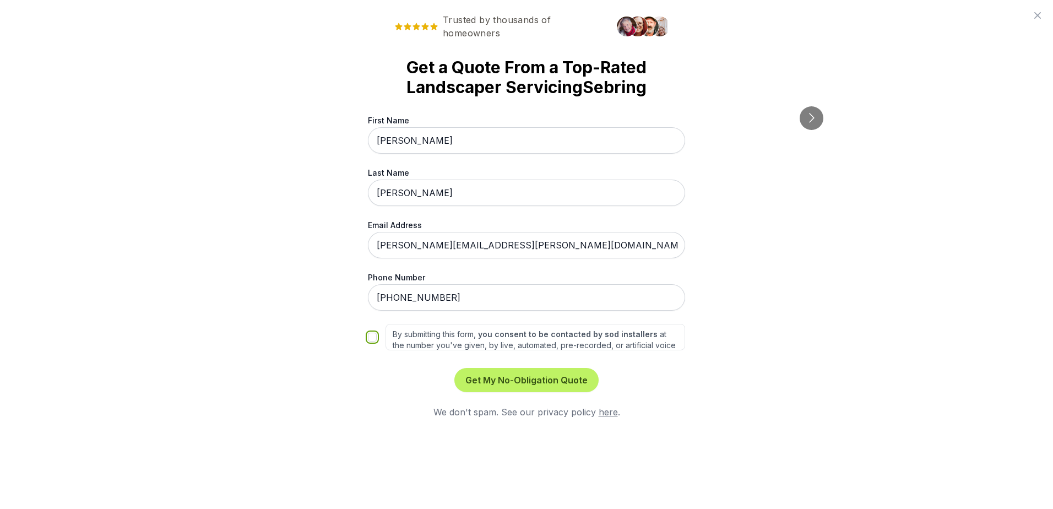
click at [372, 341] on input "By submitting this form, you consent to be contacted by sod installers at the n…" at bounding box center [372, 336] width 9 height 9
checkbox input "true"
click at [525, 384] on button "Get My No-Obligation Quote" at bounding box center [526, 380] width 144 height 24
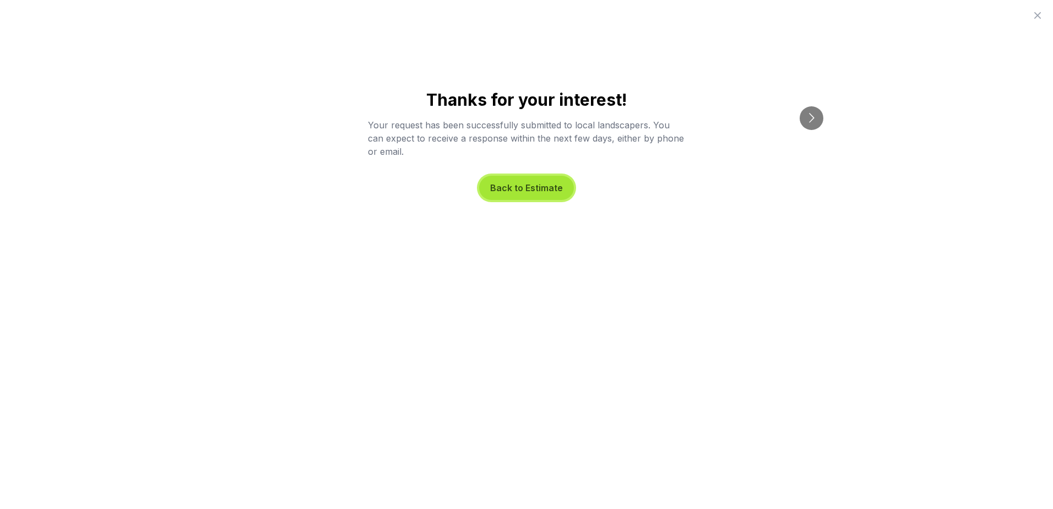
click at [530, 183] on button "Back to Estimate" at bounding box center [526, 188] width 95 height 24
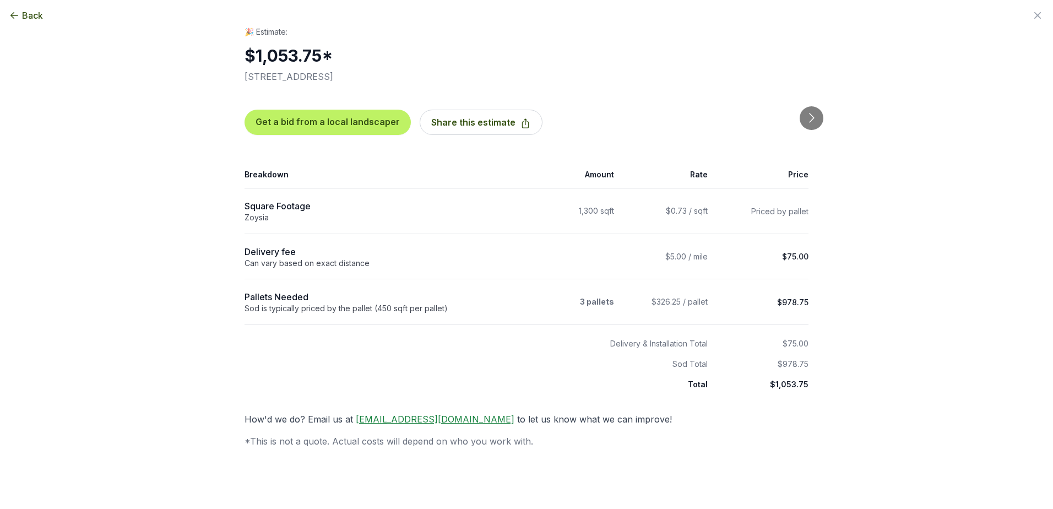
click at [14, 14] on icon "button" at bounding box center [14, 15] width 11 height 11
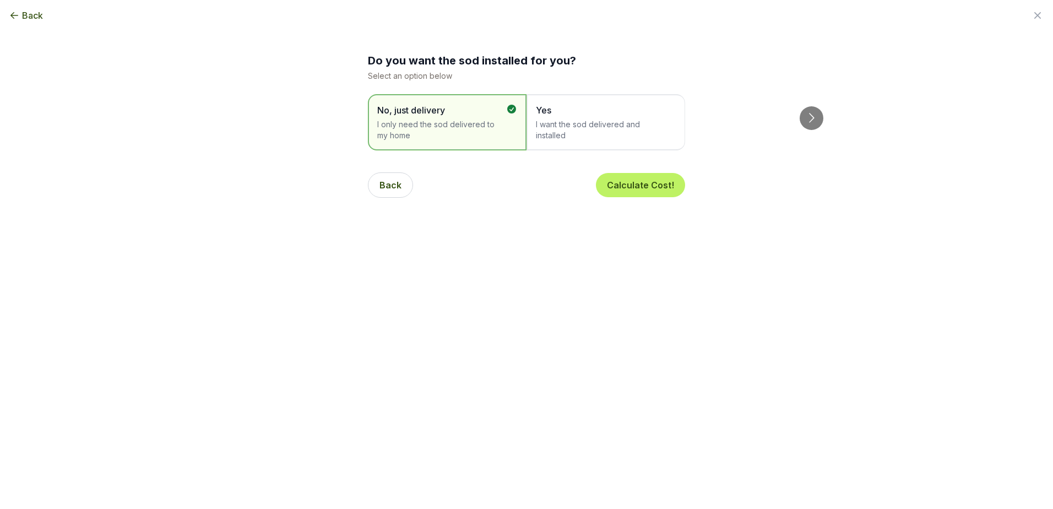
click at [13, 16] on icon "button" at bounding box center [14, 15] width 11 height 11
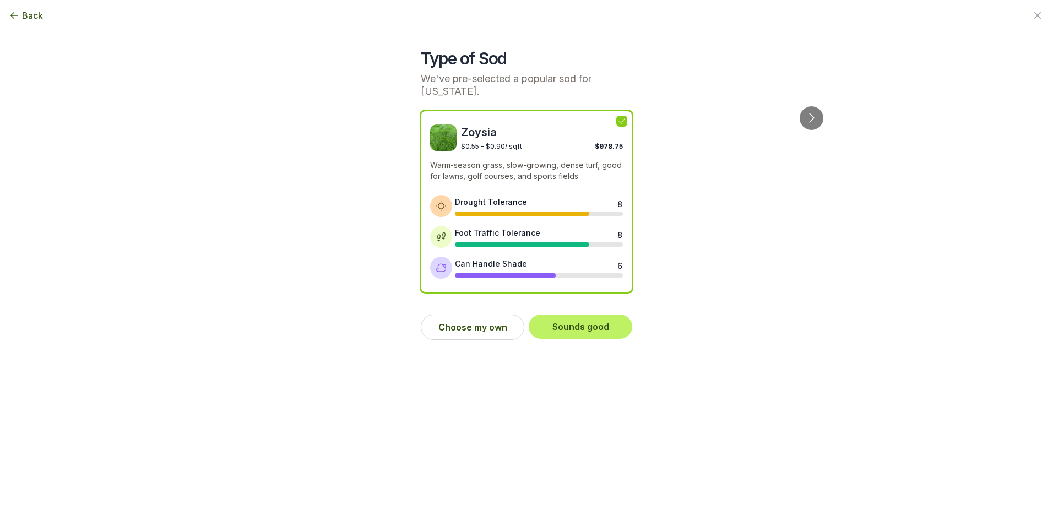
click at [10, 14] on icon "button" at bounding box center [14, 15] width 11 height 11
